Goal: Task Accomplishment & Management: Use online tool/utility

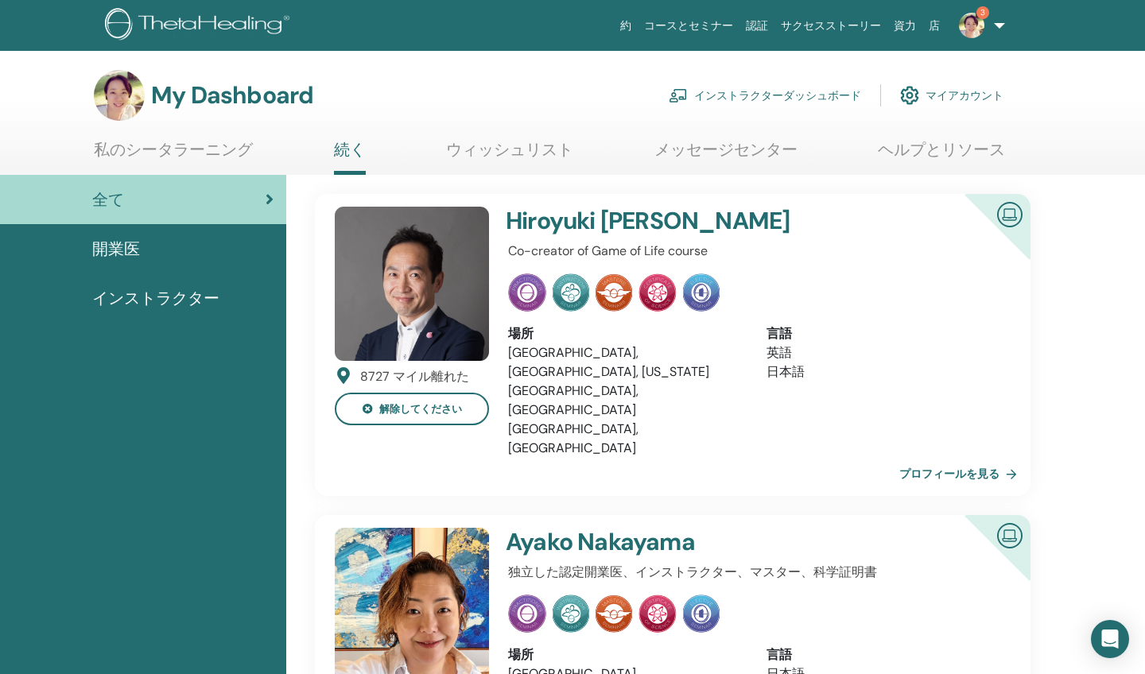
click at [711, 91] on link "インストラクターダッシュボード" at bounding box center [764, 95] width 192 height 35
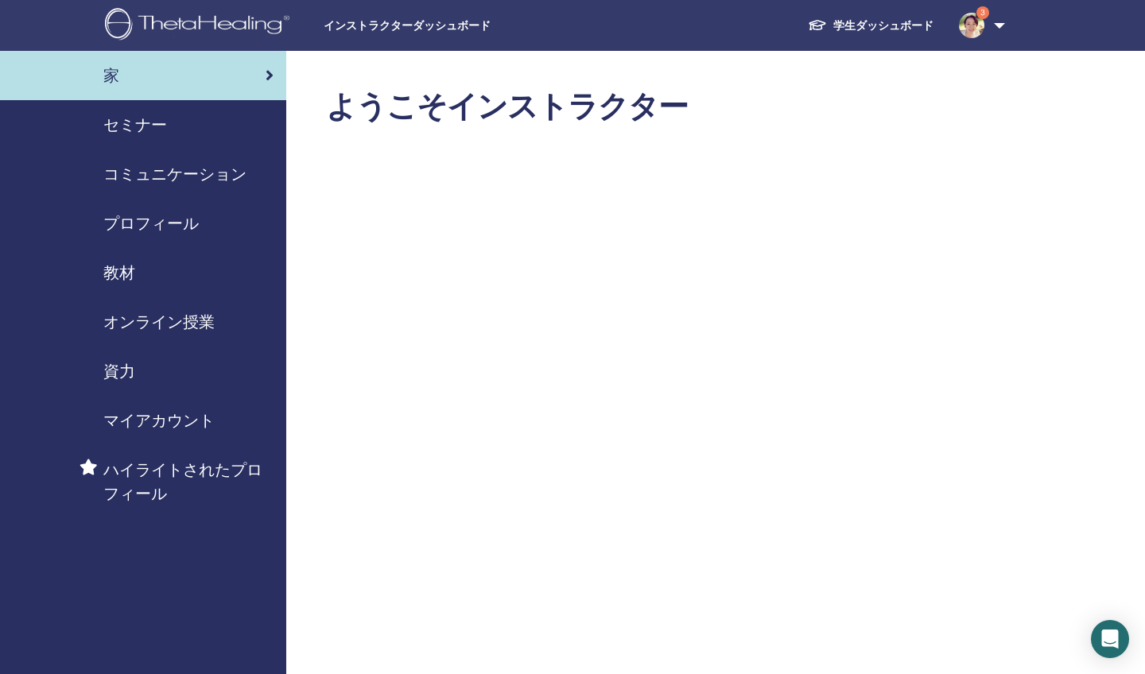
click at [149, 135] on span "セミナー" at bounding box center [135, 125] width 64 height 24
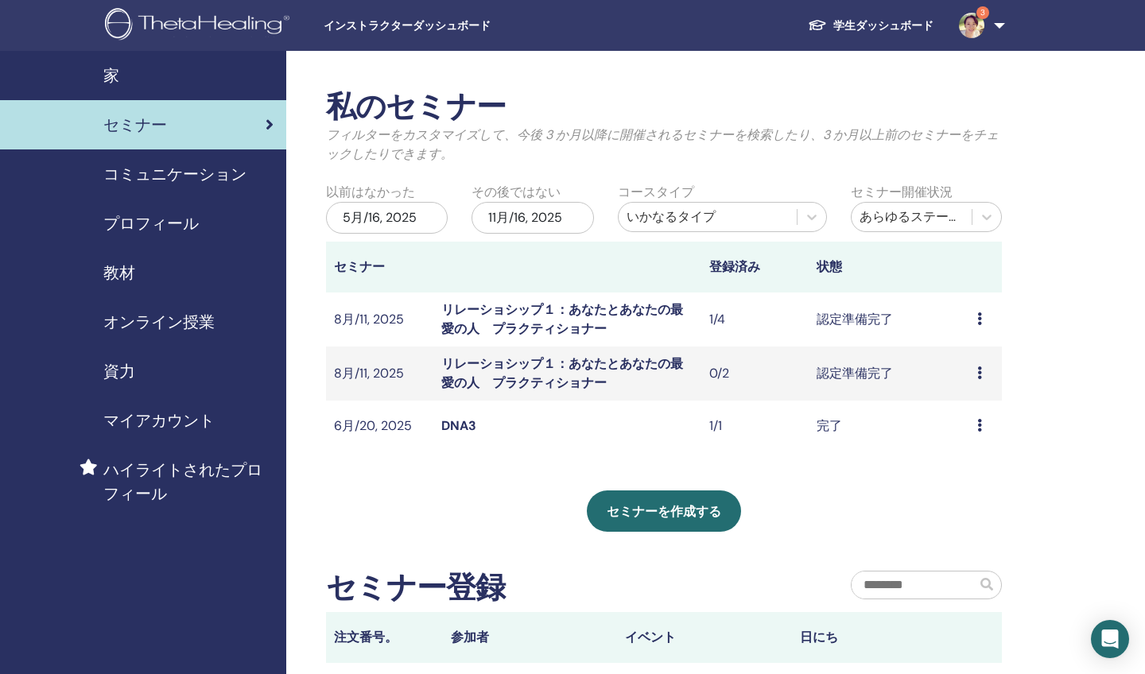
click at [978, 316] on icon at bounding box center [979, 318] width 5 height 13
click at [973, 369] on link "出席者" at bounding box center [963, 376] width 38 height 17
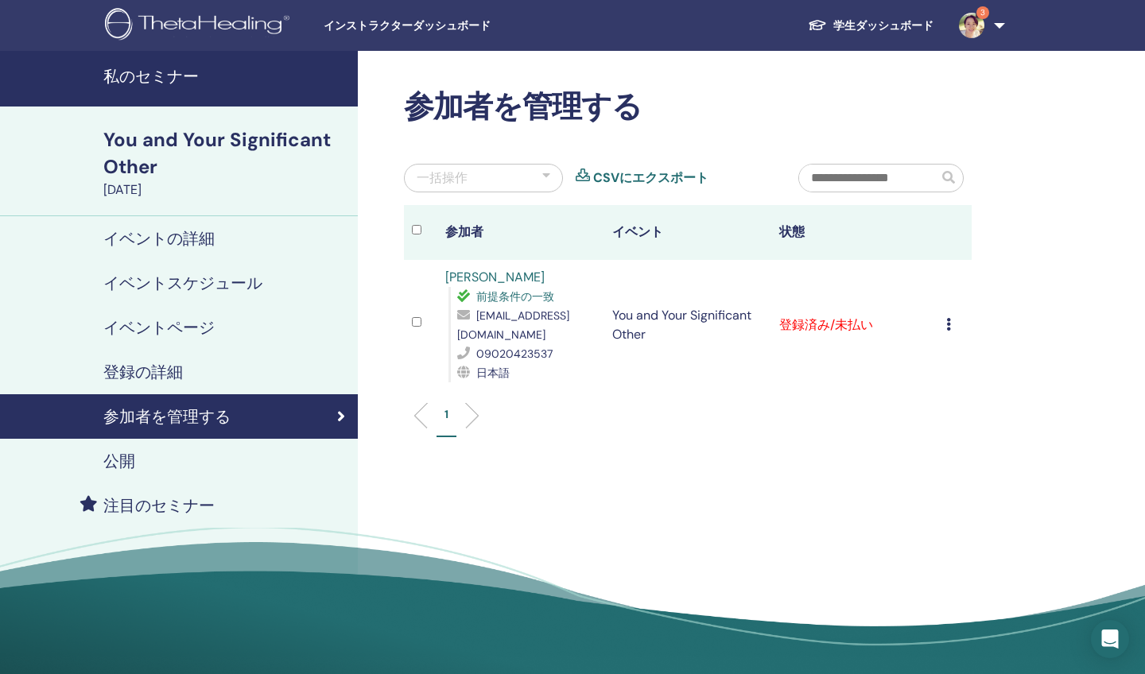
click at [948, 318] on icon at bounding box center [948, 324] width 5 height 13
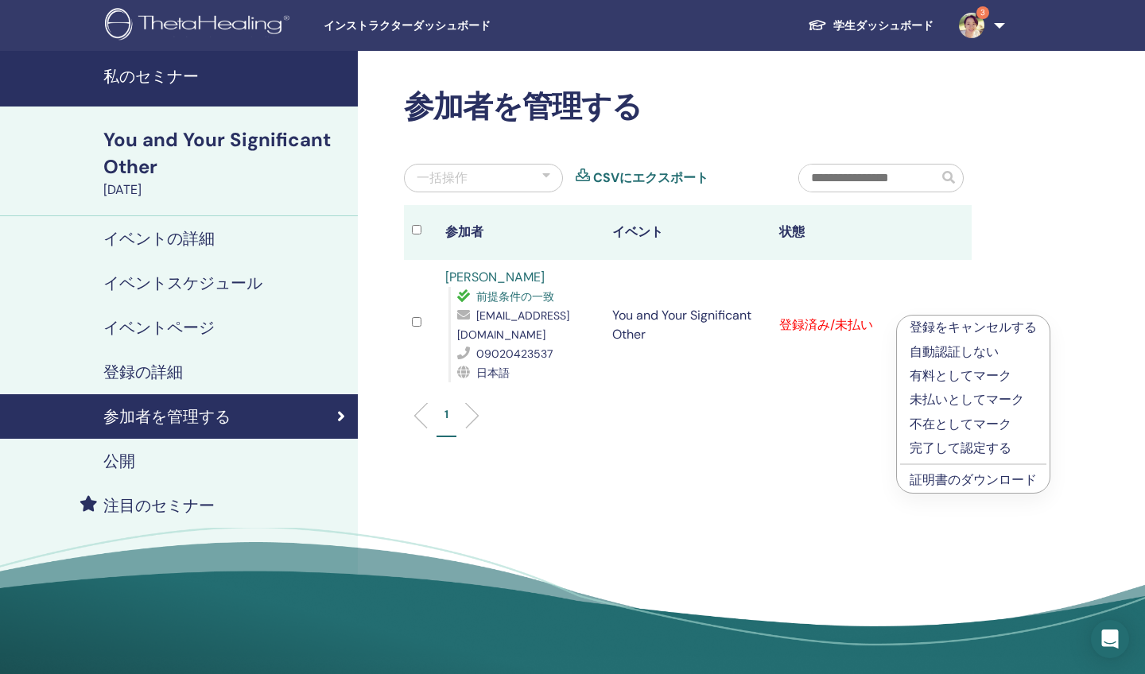
click at [955, 447] on p "完了して認定する" at bounding box center [972, 448] width 127 height 19
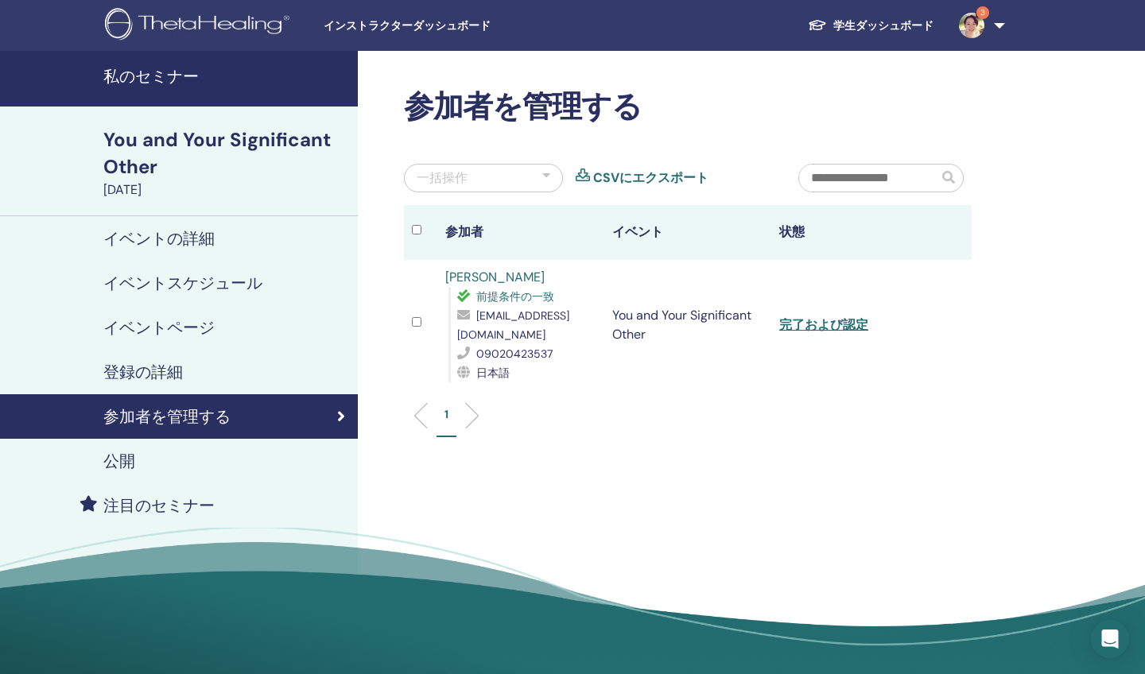
click at [848, 316] on link "完了および認定" at bounding box center [823, 324] width 89 height 17
click at [859, 318] on link "完了および認定" at bounding box center [823, 324] width 89 height 17
